Goal: Information Seeking & Learning: Learn about a topic

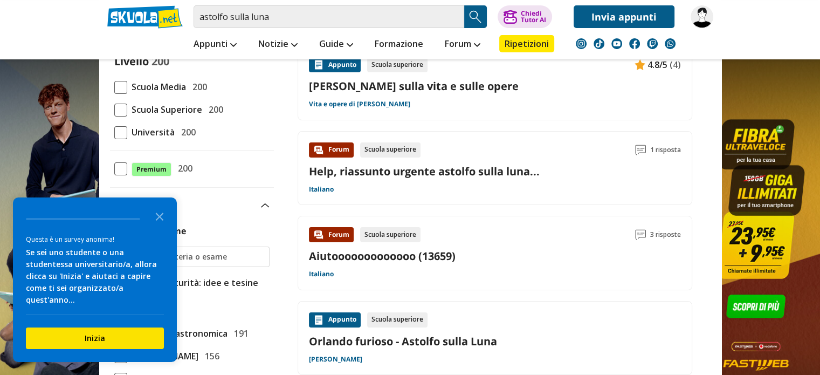
scroll to position [151, 0]
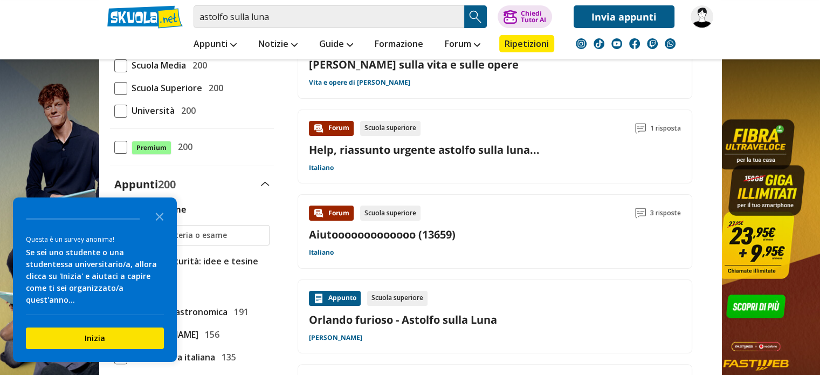
click at [393, 157] on div "Forum Scuola superiore 1 risposta Help, riassunto urgente astolfo sulla luna...…" at bounding box center [495, 147] width 372 height 52
click at [381, 321] on link "Orlando furioso - Astolfo sulla Luna" at bounding box center [495, 319] width 372 height 15
click at [292, 18] on input "astolfo sulla luna" at bounding box center [329, 16] width 271 height 23
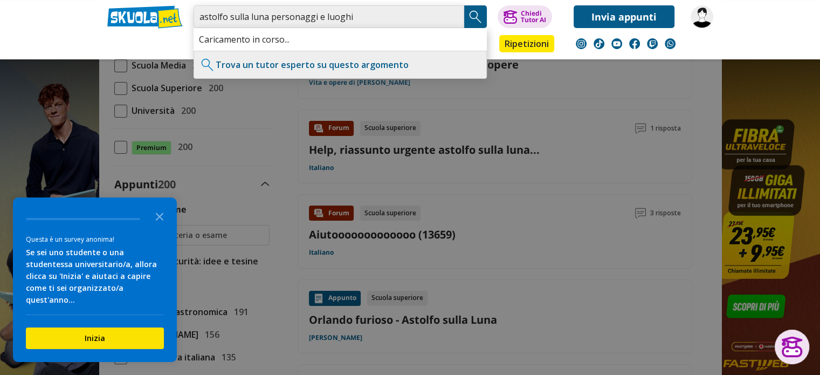
type input "astolfo sulla luna personaggi e luoghi"
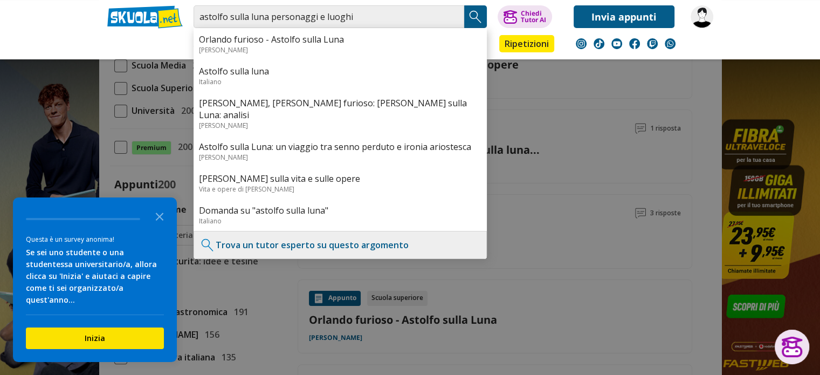
click at [472, 19] on img "Search Button" at bounding box center [475, 17] width 16 height 16
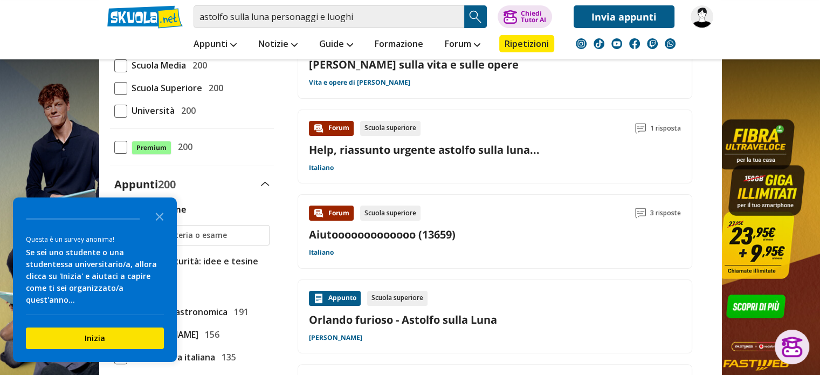
click at [472, 19] on img "Search Button" at bounding box center [475, 17] width 16 height 16
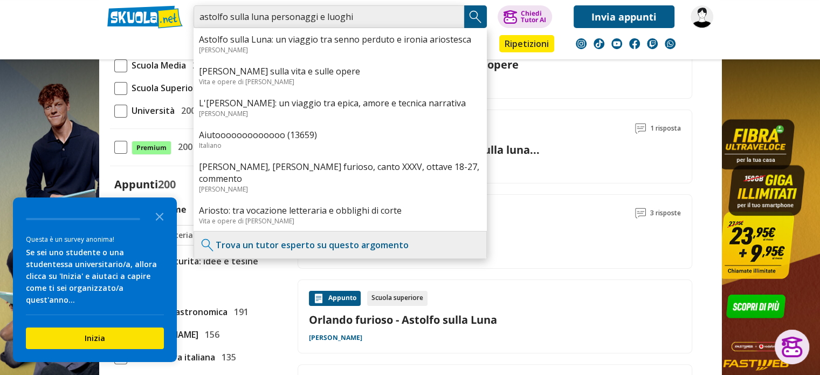
click at [382, 21] on input "astolfo sulla luna personaggi e luoghi" at bounding box center [329, 16] width 271 height 23
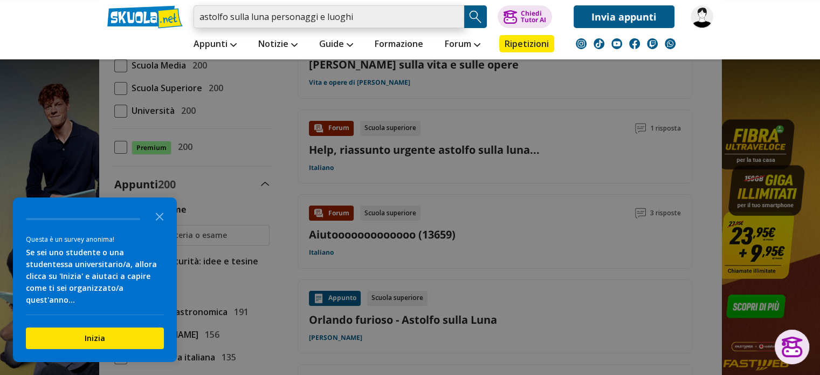
click at [382, 21] on input "astolfo sulla luna personaggi e luoghi" at bounding box center [329, 16] width 271 height 23
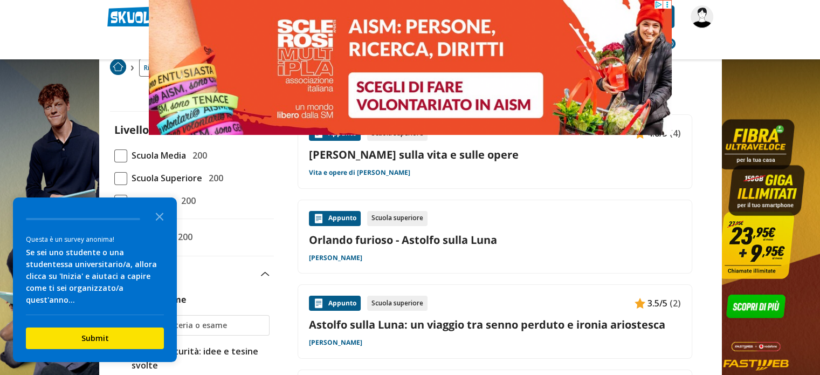
scroll to position [237, 0]
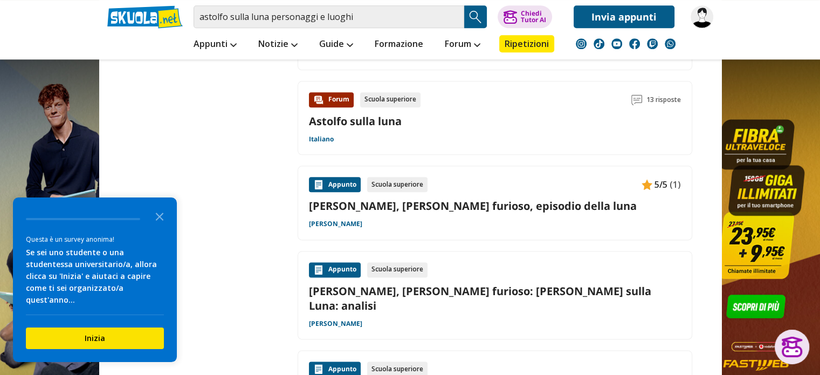
scroll to position [1316, 0]
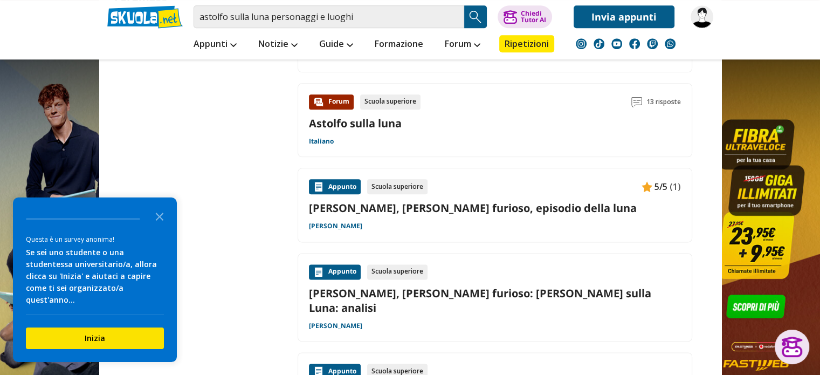
click at [549, 205] on link "[PERSON_NAME], [PERSON_NAME] furioso, episodio della luna" at bounding box center [495, 208] width 372 height 15
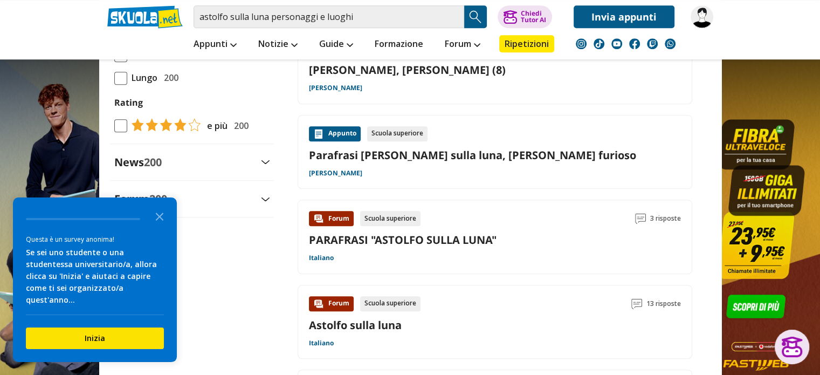
scroll to position [1100, 0]
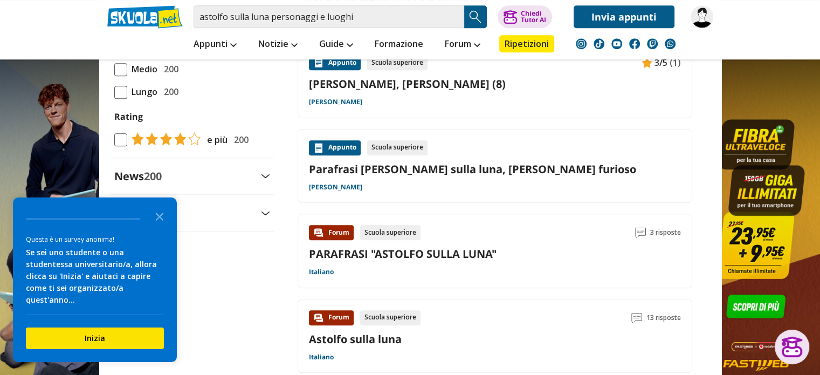
click at [388, 170] on link "Parafrasi [PERSON_NAME] sulla luna, [PERSON_NAME] furioso" at bounding box center [495, 169] width 372 height 15
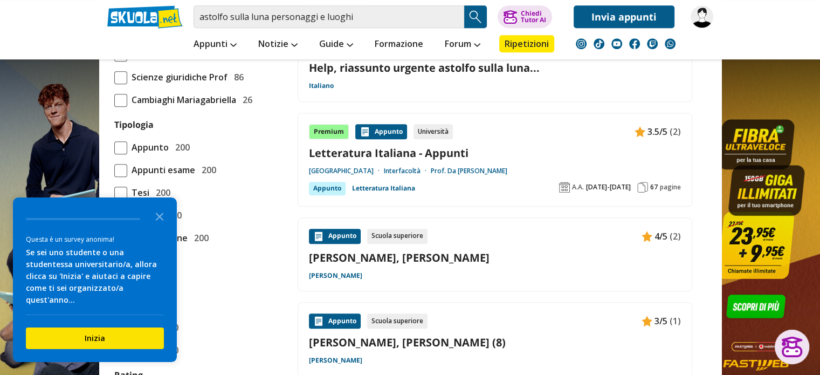
scroll to position [841, 0]
click at [442, 252] on link "[PERSON_NAME], [PERSON_NAME]" at bounding box center [495, 258] width 372 height 15
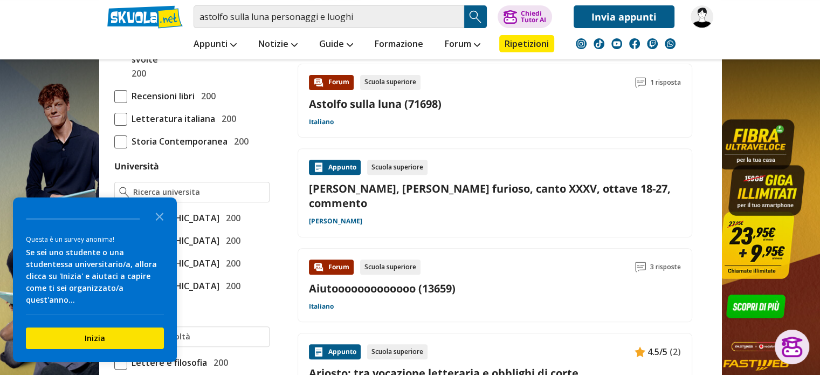
scroll to position [345, 0]
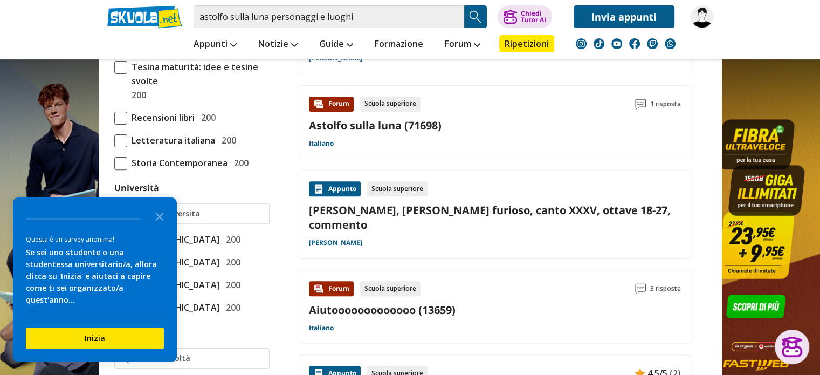
click at [442, 193] on div "Appunto Scuola superiore" at bounding box center [495, 188] width 372 height 15
click at [157, 221] on polygon "Close the survey" at bounding box center [160, 216] width 8 height 8
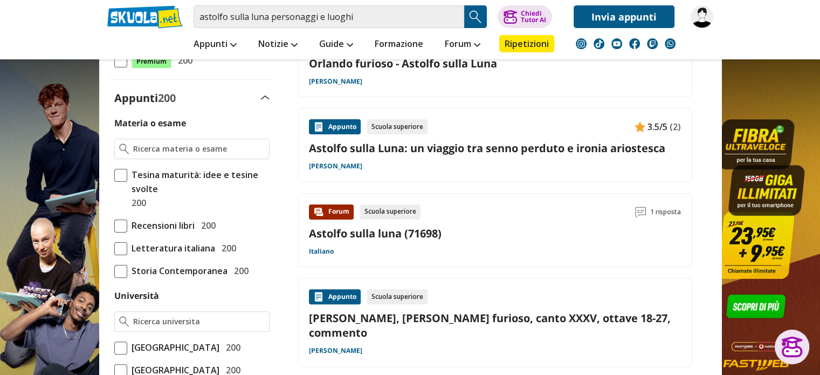
scroll to position [216, 0]
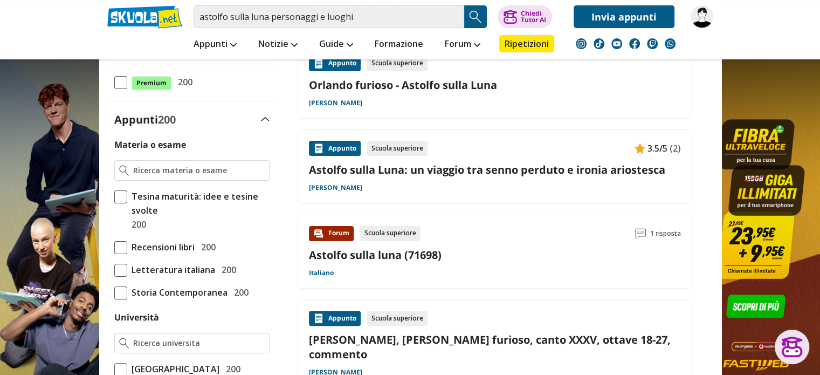
click at [346, 176] on div "Appunto Scuola superiore 3.5/5 (2) Astolfo sulla Luna: un viaggio tra senno per…" at bounding box center [495, 167] width 372 height 52
